Goal: Obtain resource: Download file/media

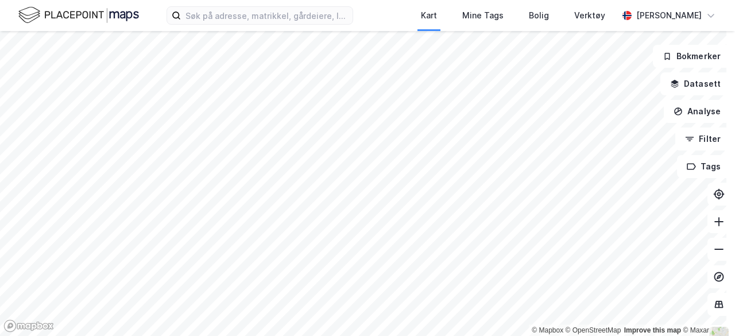
click at [256, 6] on div "Kart Mine Tags Bolig Verktøy [PERSON_NAME]" at bounding box center [367, 15] width 735 height 31
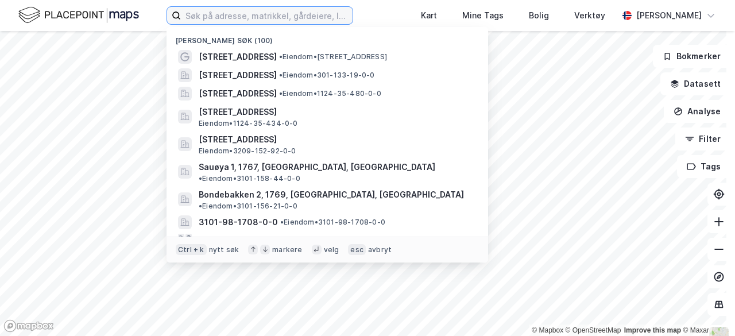
click at [256, 19] on input at bounding box center [267, 15] width 172 height 17
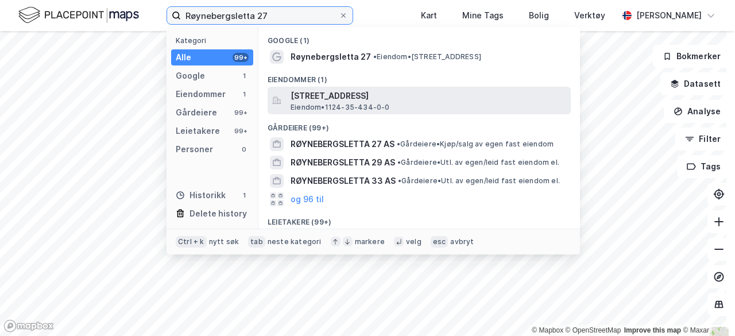
type input "Røynebergsletta 27"
click at [347, 94] on span "[STREET_ADDRESS]" at bounding box center [428, 96] width 276 height 14
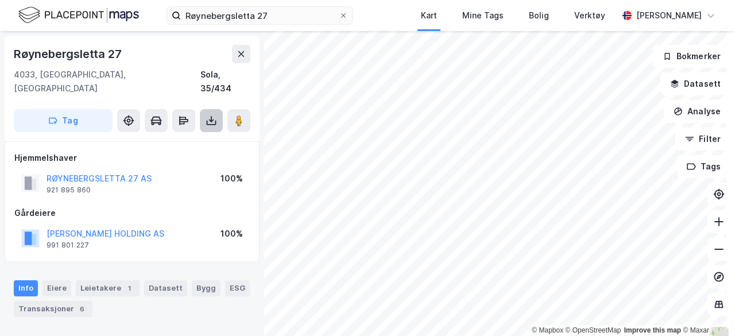
click at [209, 114] on button at bounding box center [211, 120] width 23 height 23
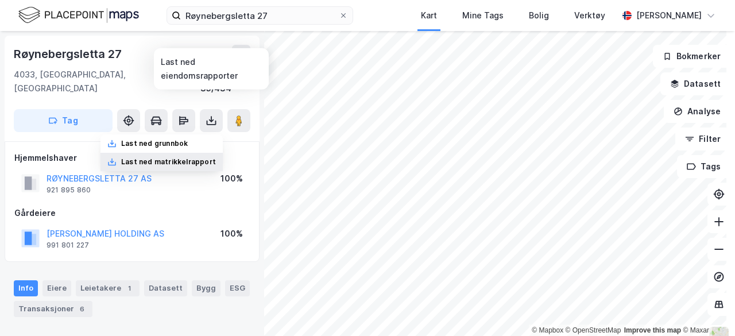
click at [175, 157] on div "Last ned matrikkelrapport" at bounding box center [168, 161] width 95 height 9
